Goal: Browse casually: Explore the website without a specific task or goal

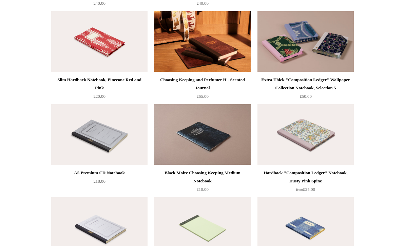
scroll to position [2618, 0]
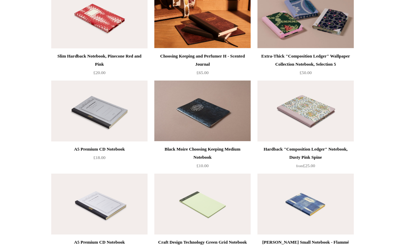
click at [195, 149] on div "Black Moire Choosing Keeping Medium Notebook" at bounding box center [202, 153] width 93 height 16
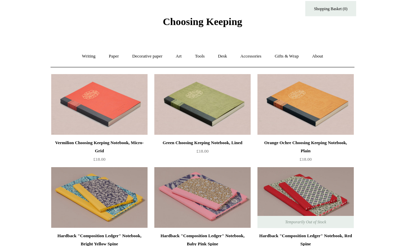
scroll to position [0, 0]
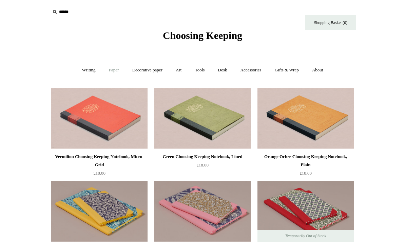
click at [107, 71] on link "Paper +" at bounding box center [114, 70] width 22 height 18
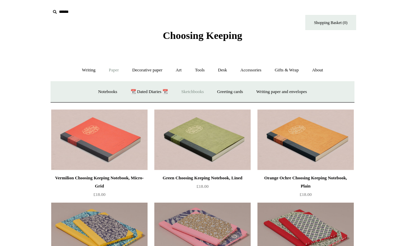
click at [195, 92] on link "Sketchbooks +" at bounding box center [192, 92] width 35 height 18
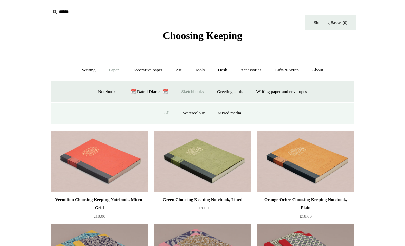
click at [161, 112] on link "All" at bounding box center [167, 113] width 18 height 18
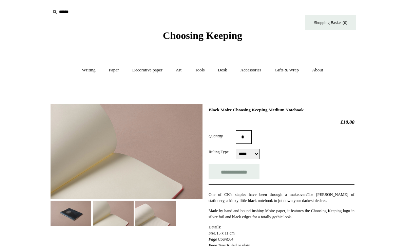
click at [60, 217] on img at bounding box center [71, 213] width 41 height 25
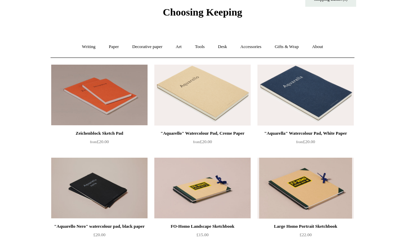
scroll to position [18, 0]
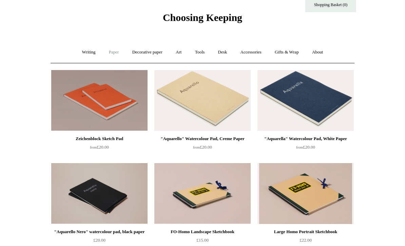
click at [111, 52] on link "Paper +" at bounding box center [114, 52] width 22 height 18
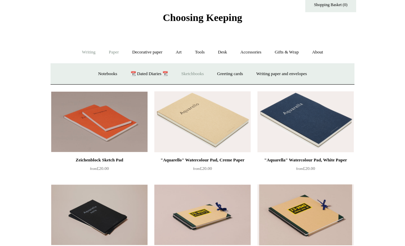
click at [90, 54] on link "Writing +" at bounding box center [89, 52] width 26 height 18
click at [196, 74] on link "Mechanical pencils +" at bounding box center [201, 74] width 46 height 18
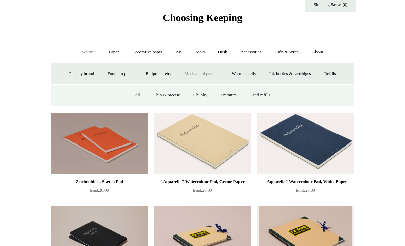
click at [134, 95] on link "All" at bounding box center [138, 95] width 18 height 18
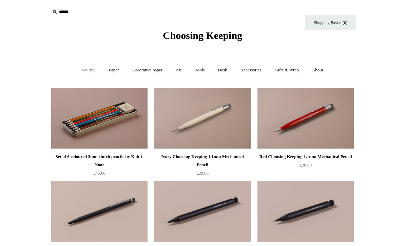
click at [79, 72] on link "Writing +" at bounding box center [89, 70] width 26 height 18
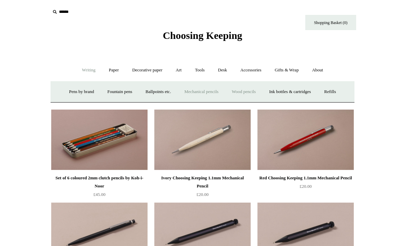
click at [243, 89] on link "Wood pencils +" at bounding box center [243, 92] width 36 height 18
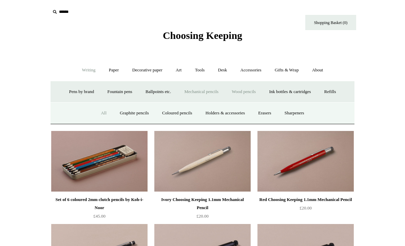
click at [97, 114] on link "All" at bounding box center [104, 113] width 18 height 18
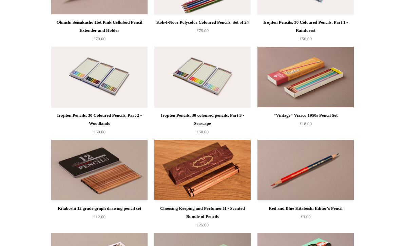
scroll to position [414, 0]
click at [306, 93] on img at bounding box center [305, 77] width 96 height 61
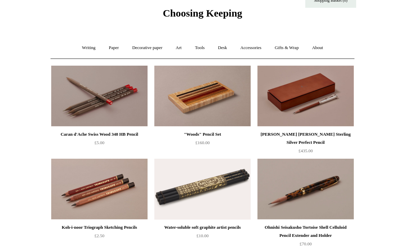
scroll to position [15, 0]
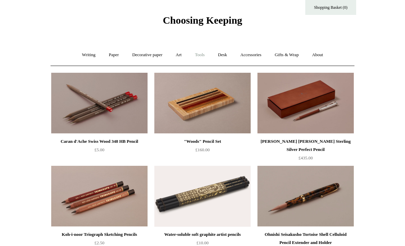
click at [203, 53] on link "Tools +" at bounding box center [200, 55] width 22 height 18
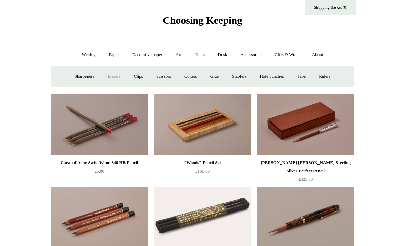
click at [112, 79] on link "Erasers" at bounding box center [113, 77] width 25 height 18
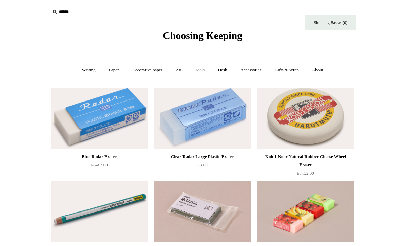
click at [200, 70] on link "Tools +" at bounding box center [200, 70] width 22 height 18
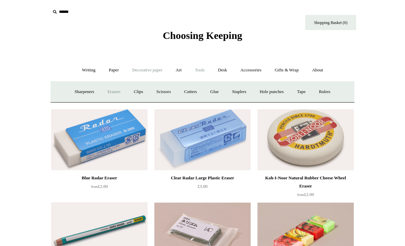
click at [151, 72] on link "Decorative paper +" at bounding box center [147, 70] width 42 height 18
